Goal: Transaction & Acquisition: Purchase product/service

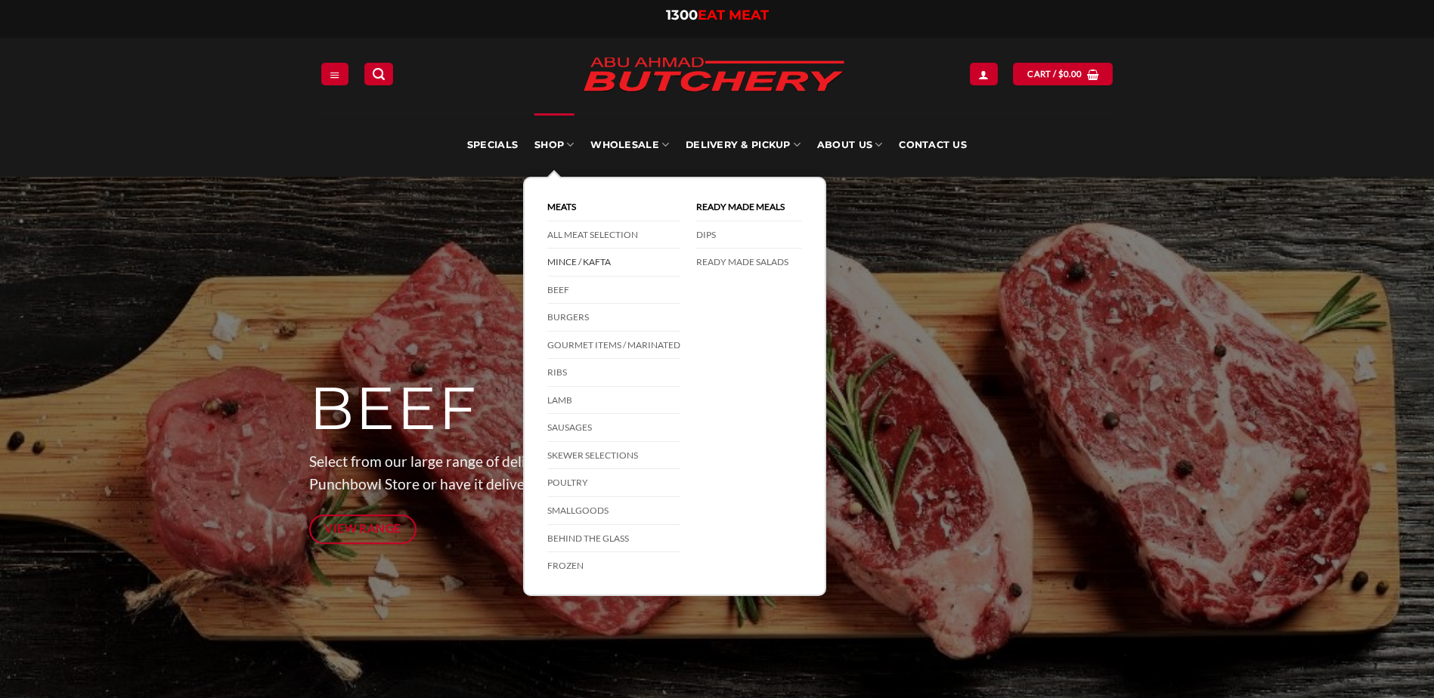
click at [595, 264] on link "Mince / Kafta" at bounding box center [613, 263] width 133 height 28
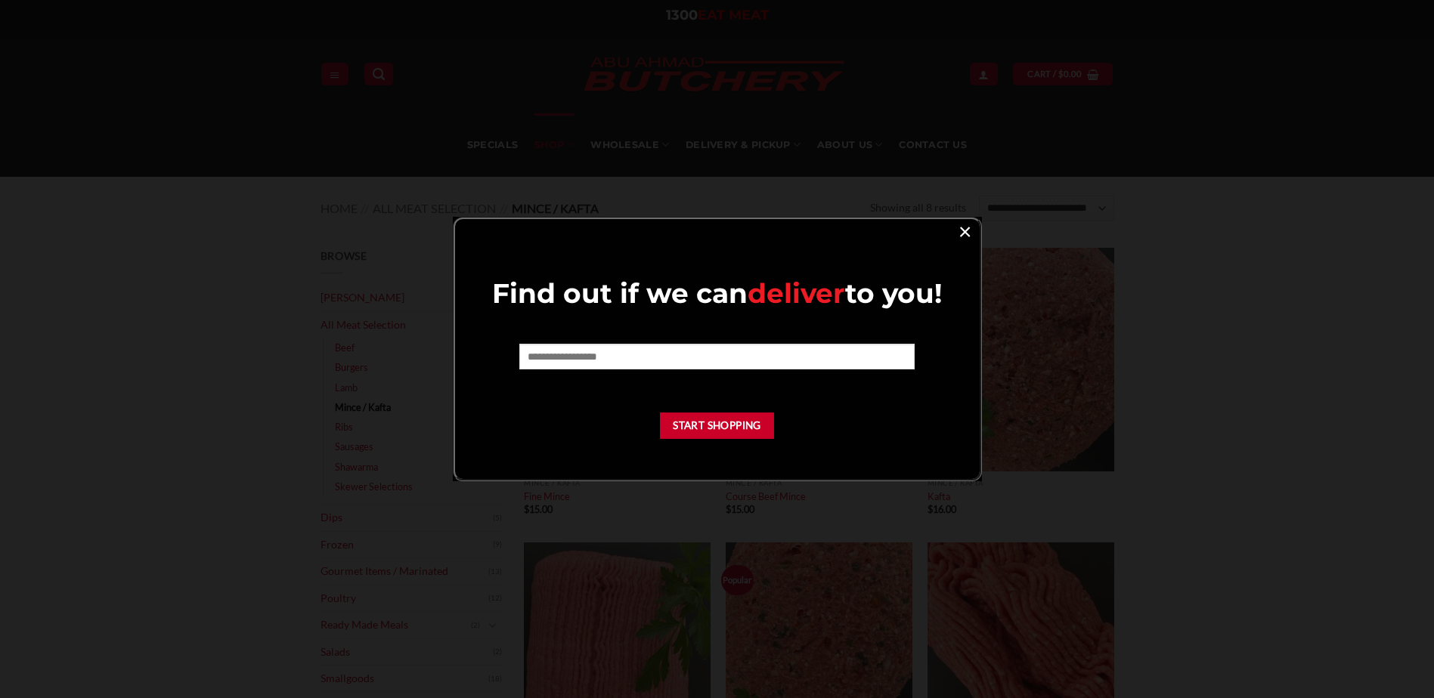
click at [965, 238] on link "×" at bounding box center [965, 231] width 22 height 20
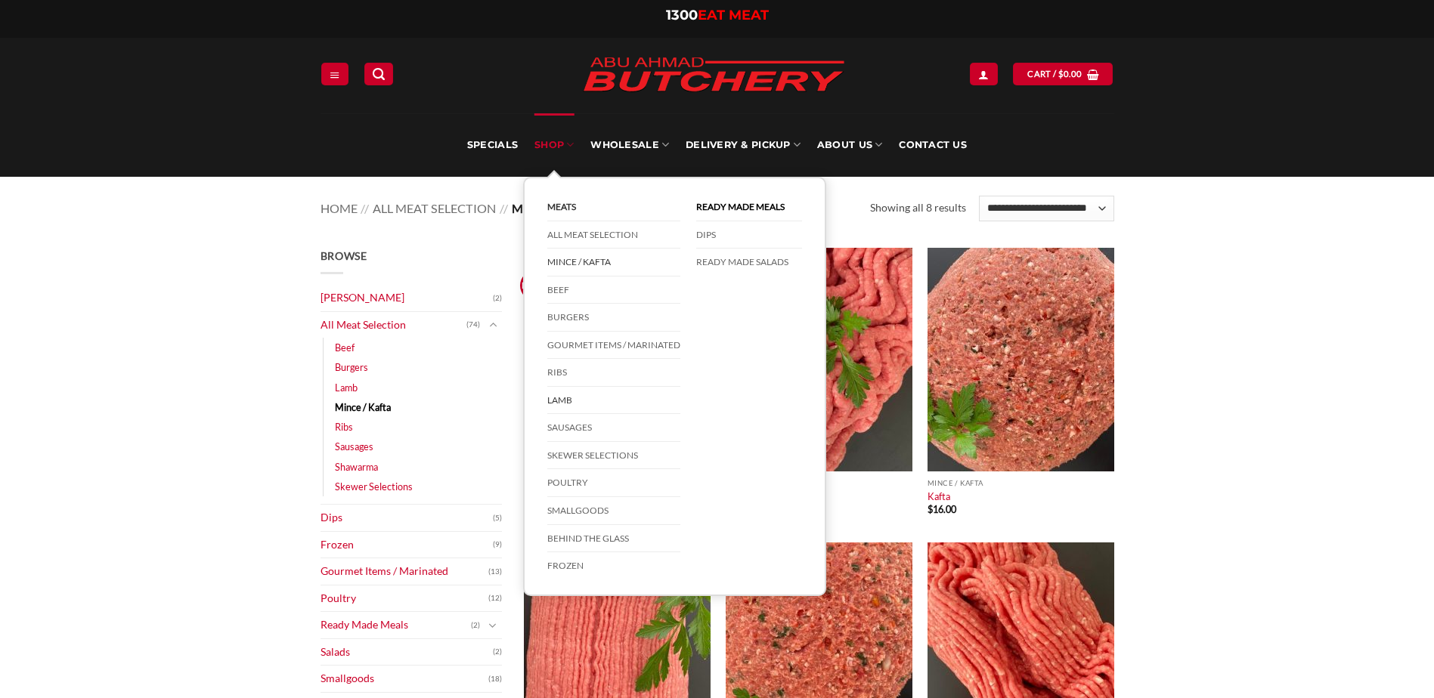
click at [568, 403] on link "Lamb" at bounding box center [613, 401] width 133 height 28
